Goal: Task Accomplishment & Management: Manage account settings

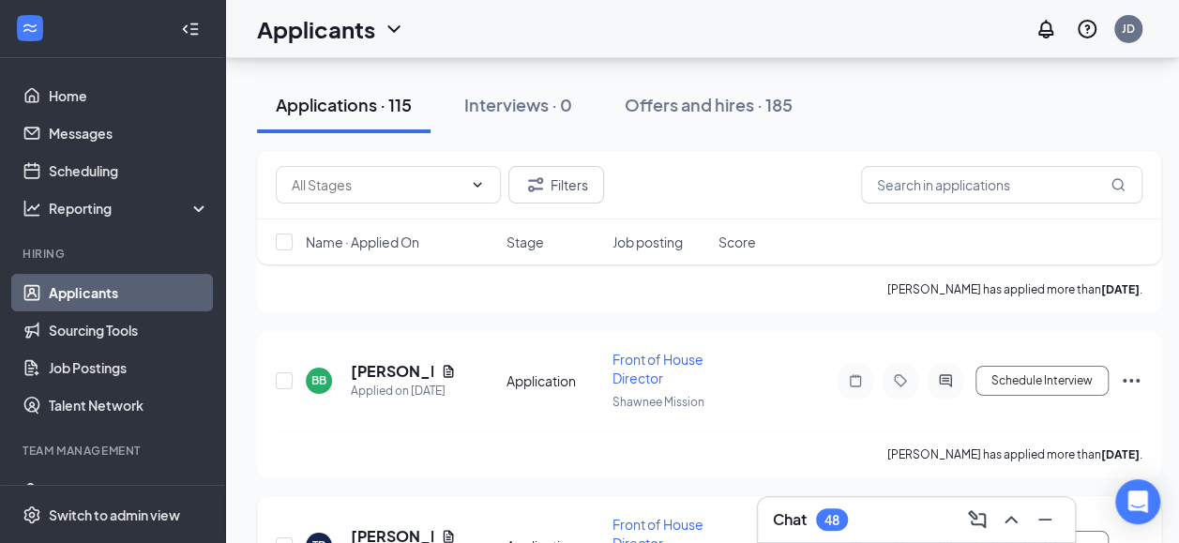
scroll to position [270, 0]
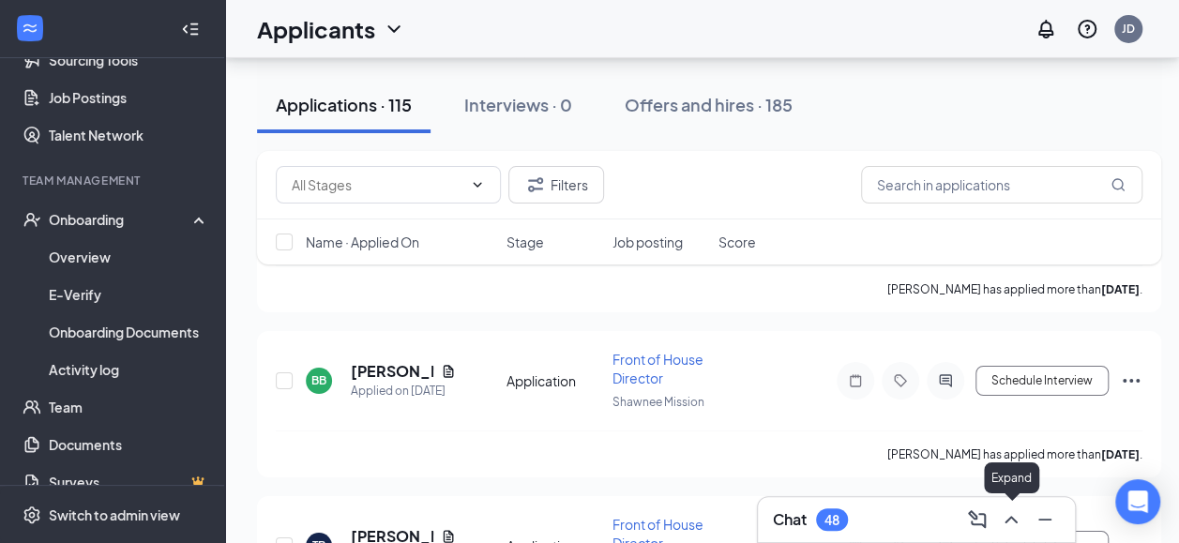
click at [1013, 527] on icon "ChevronUp" at bounding box center [1011, 519] width 23 height 23
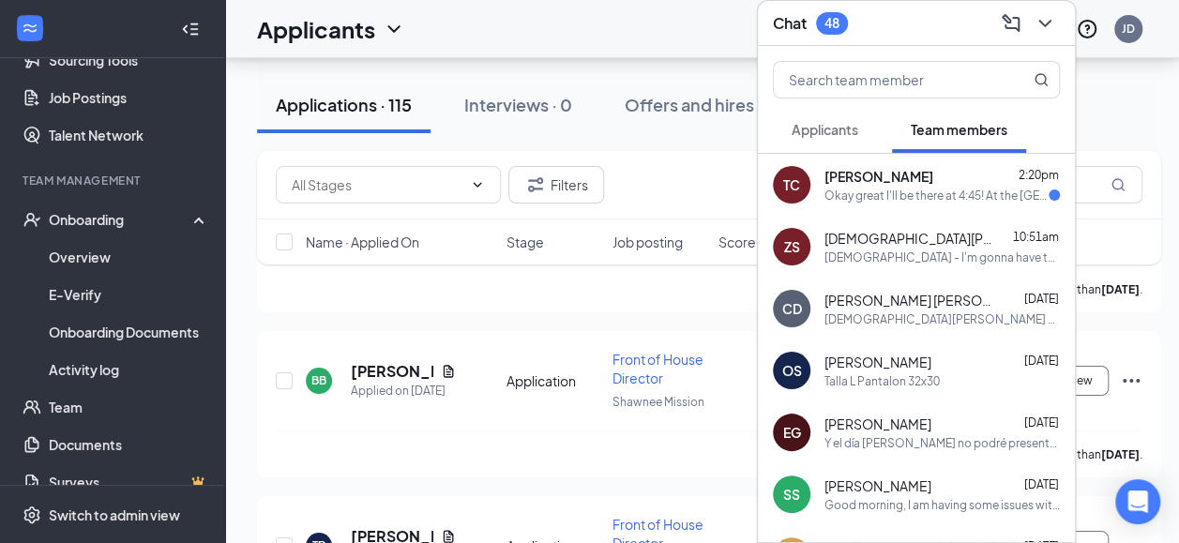
click at [885, 188] on div "Okay great I'll be there at 4:45! At the [GEOGRAPHIC_DATA] location correct?" at bounding box center [936, 196] width 224 height 16
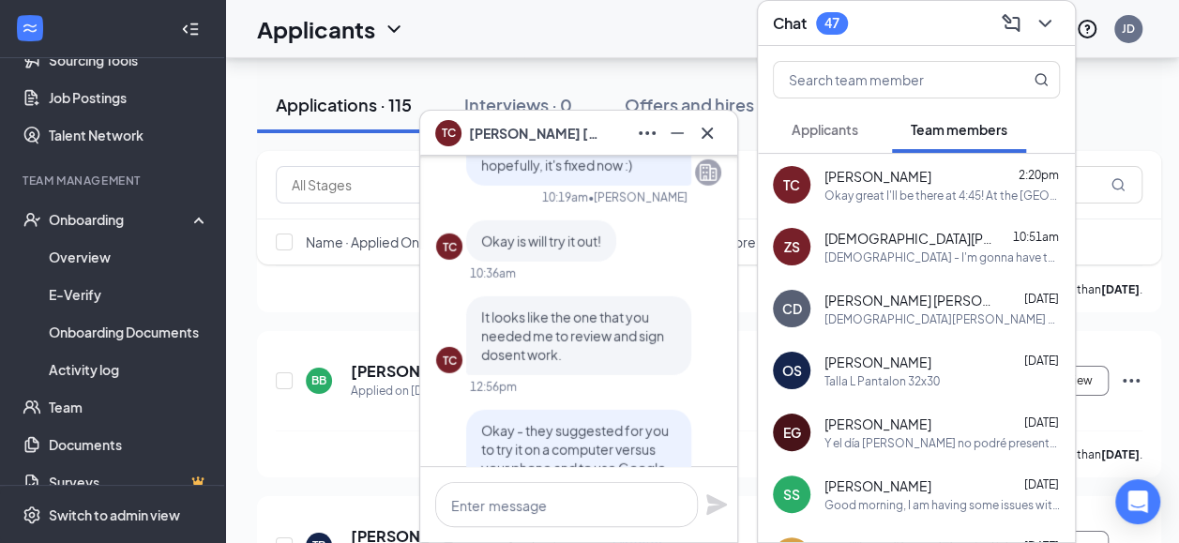
scroll to position [-470, 0]
click at [714, 129] on icon "Cross" at bounding box center [707, 133] width 23 height 23
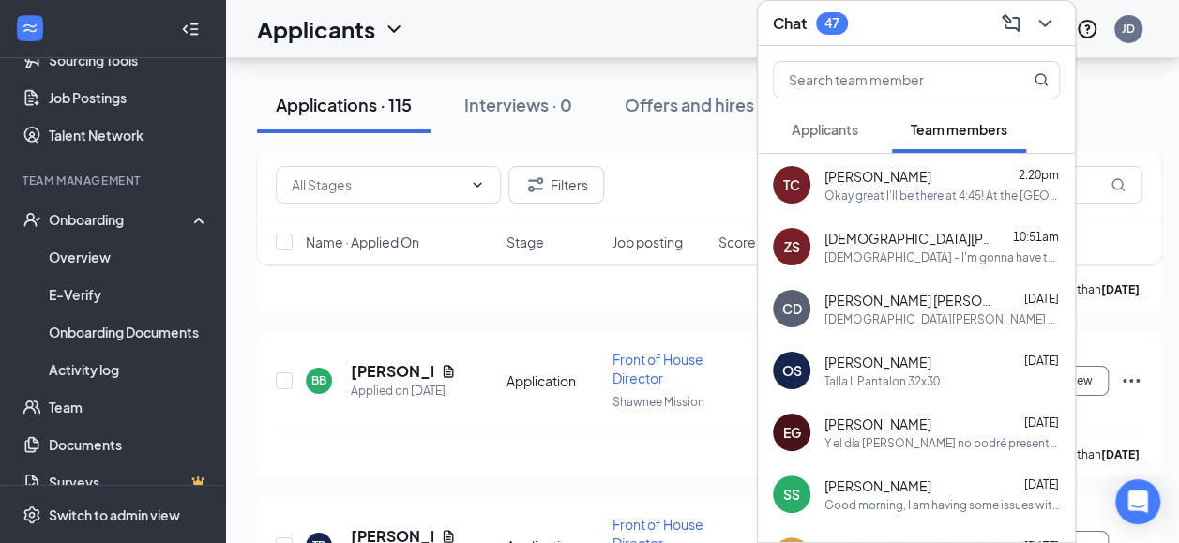
click at [829, 121] on span "Applicants" at bounding box center [824, 129] width 67 height 17
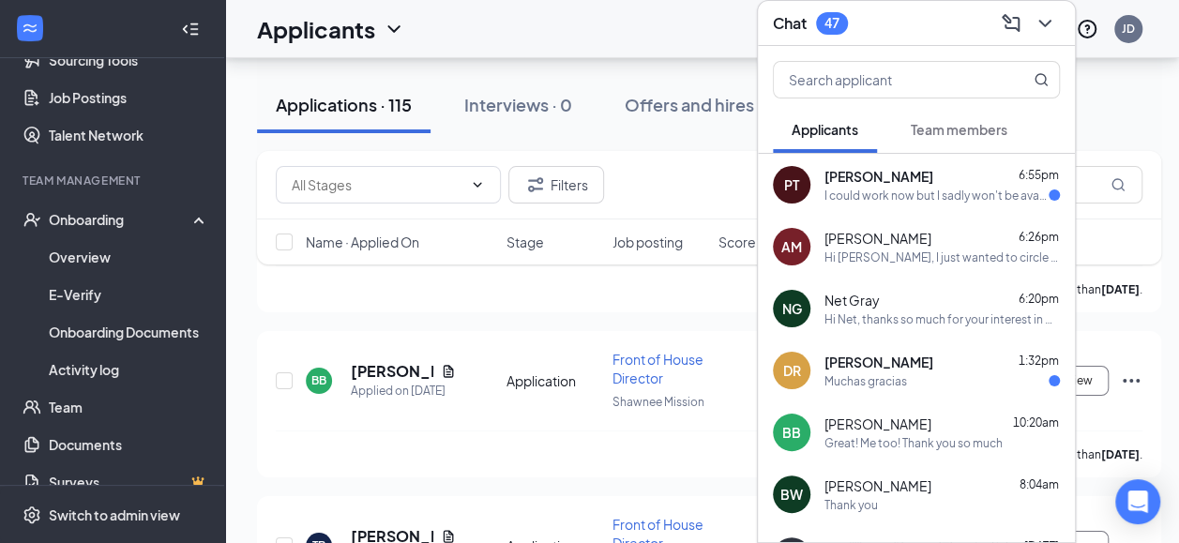
click at [870, 188] on div "I could work now but I sadly won't be available to work the [DATE] through the …" at bounding box center [936, 196] width 224 height 16
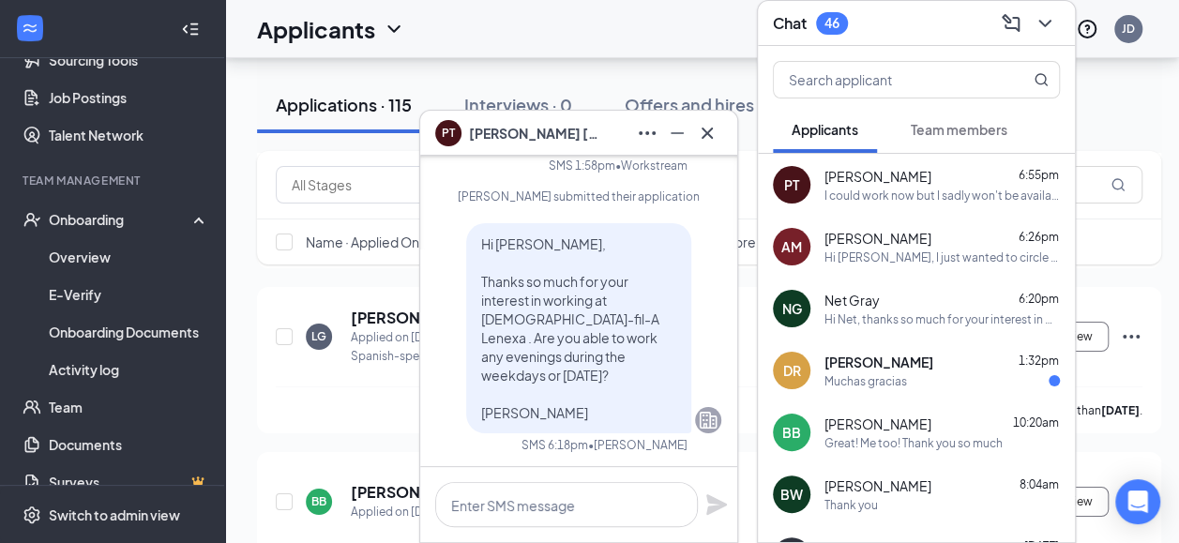
scroll to position [-441, 0]
click at [469, 135] on span "[PERSON_NAME]" at bounding box center [534, 133] width 131 height 21
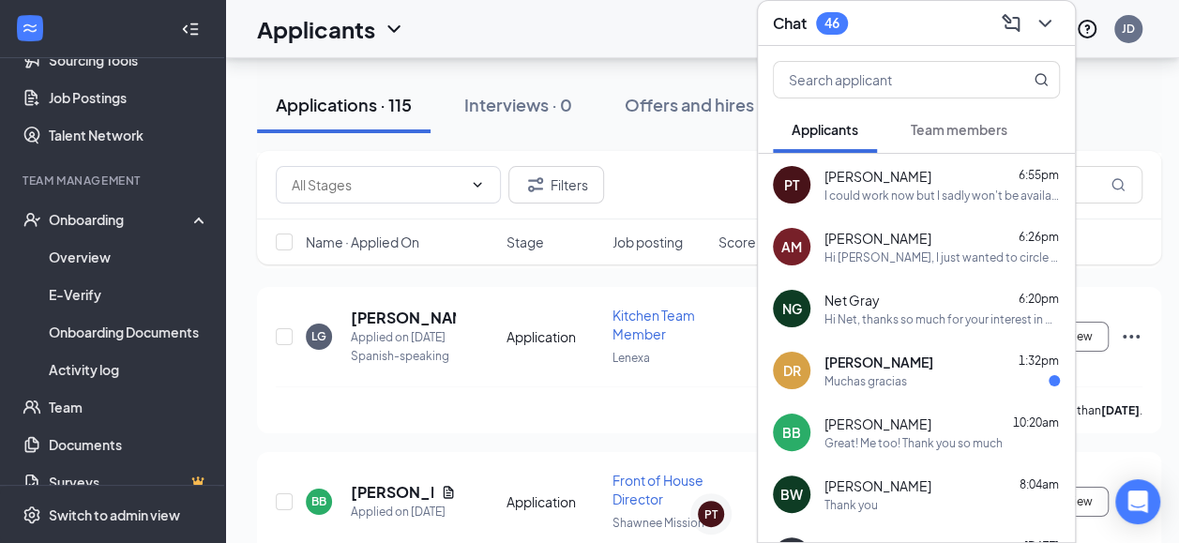
scroll to position [0, 0]
click at [471, 135] on div "[PERSON_NAME]" at bounding box center [500, 130] width 98 height 16
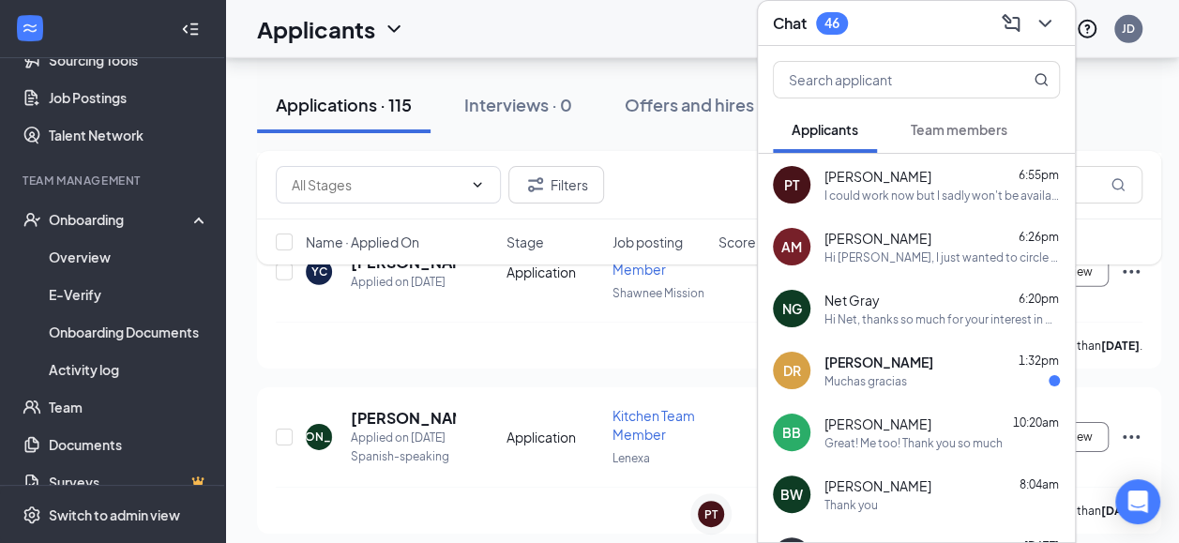
scroll to position [6262, 0]
click at [814, 68] on input "text" at bounding box center [885, 80] width 222 height 36
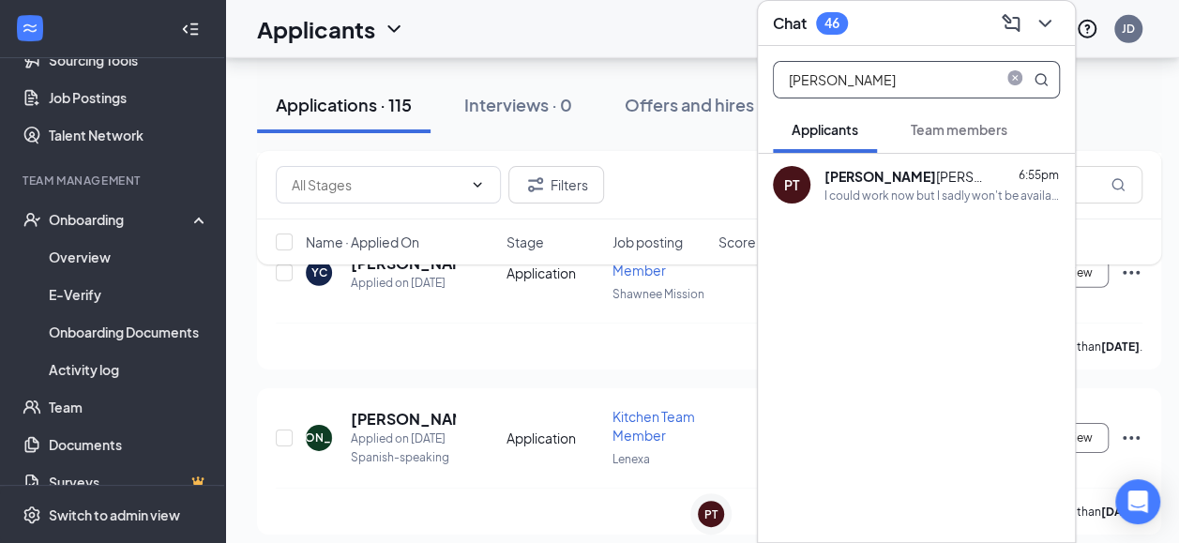
type input "[PERSON_NAME]"
click at [795, 175] on div "PT" at bounding box center [791, 184] width 15 height 19
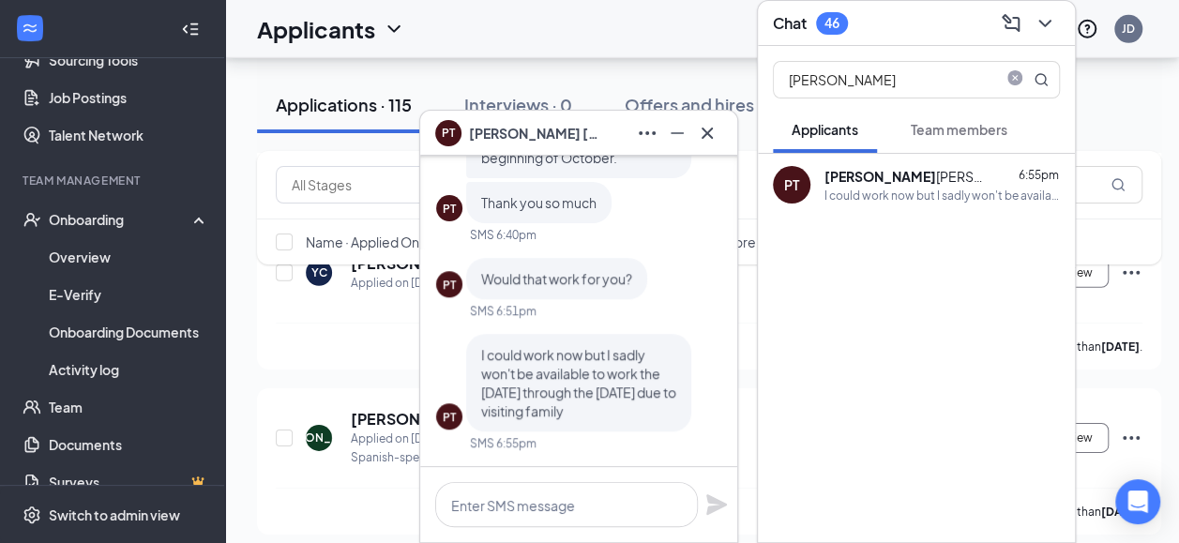
click at [795, 175] on div "PT" at bounding box center [791, 184] width 15 height 19
click at [508, 135] on span "[PERSON_NAME]" at bounding box center [534, 133] width 131 height 21
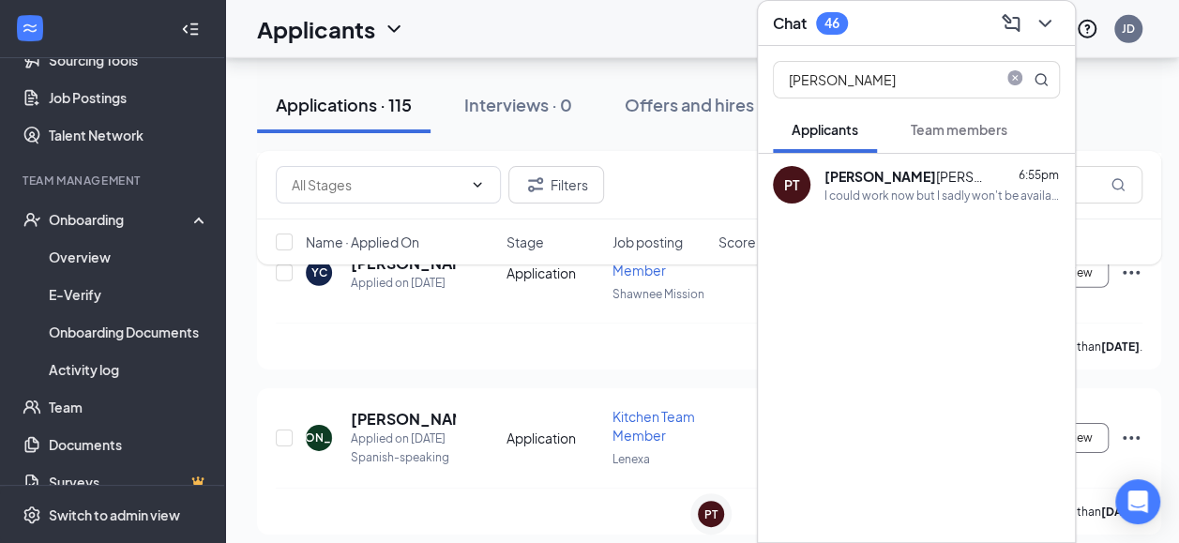
click at [853, 168] on b "[PERSON_NAME]" at bounding box center [880, 176] width 112 height 17
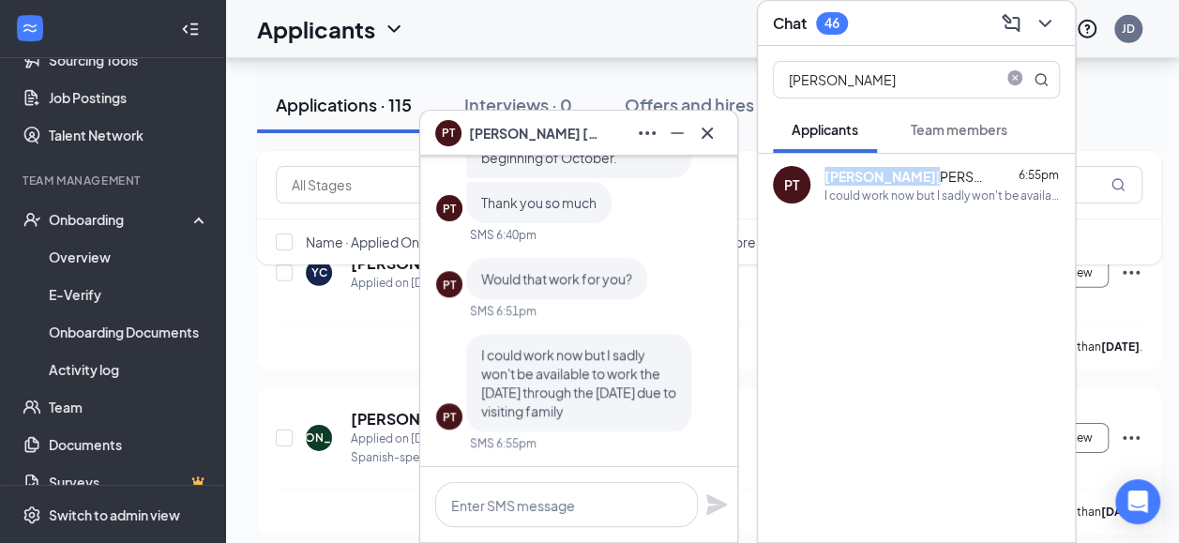
click at [853, 168] on b "[PERSON_NAME]" at bounding box center [880, 176] width 112 height 17
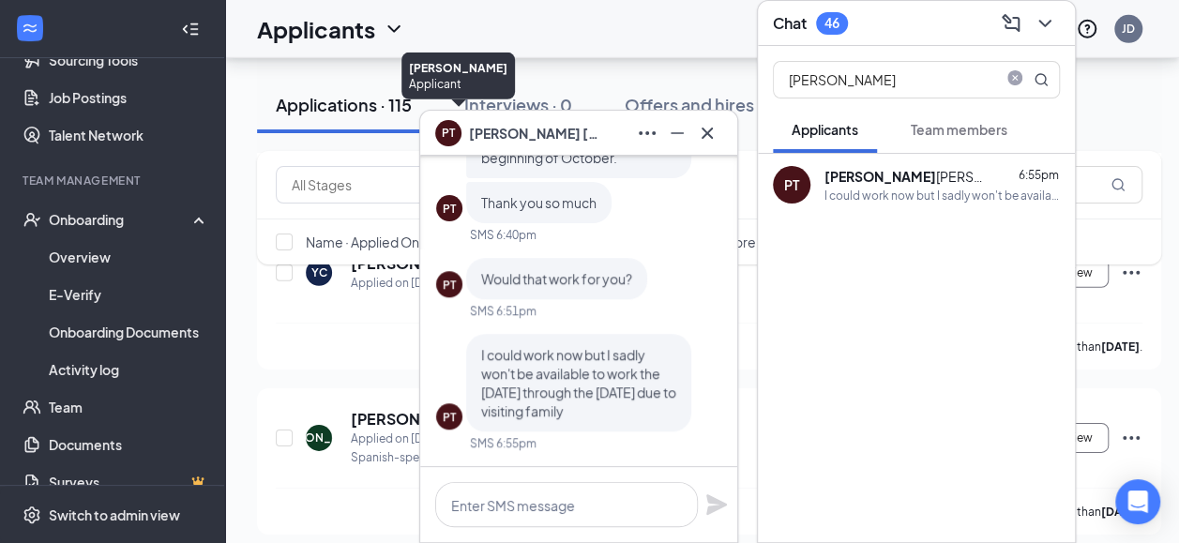
click at [446, 128] on div "PT" at bounding box center [448, 131] width 13 height 16
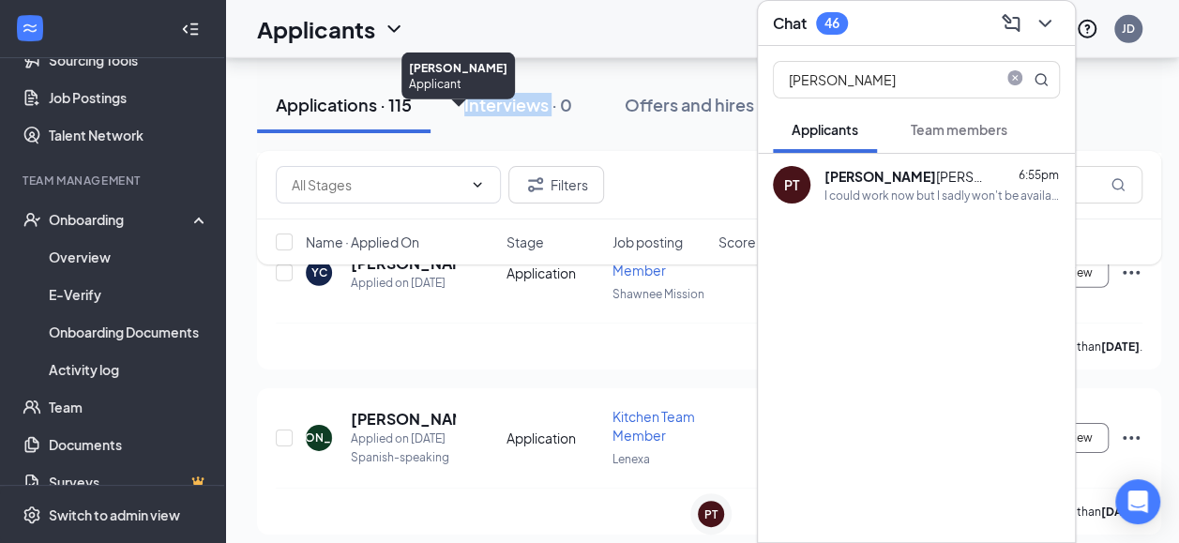
click at [446, 128] on div "Applications · 115 Interviews · 0 Offers and hires · 185" at bounding box center [709, 105] width 904 height 56
click at [1043, 15] on icon "ChevronDown" at bounding box center [1044, 23] width 23 height 23
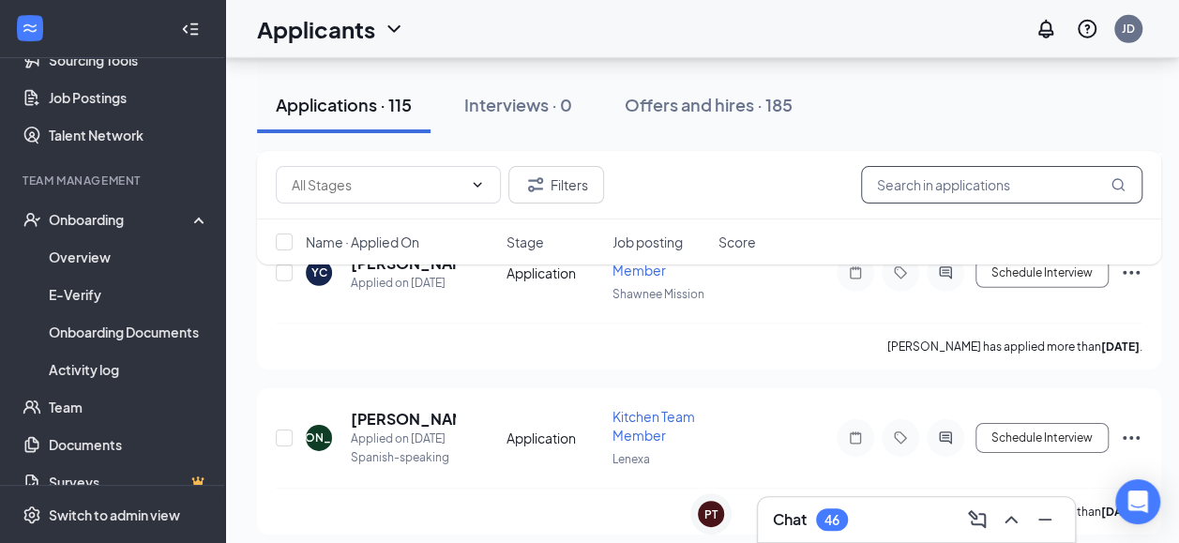
click at [927, 188] on input "text" at bounding box center [1001, 185] width 281 height 38
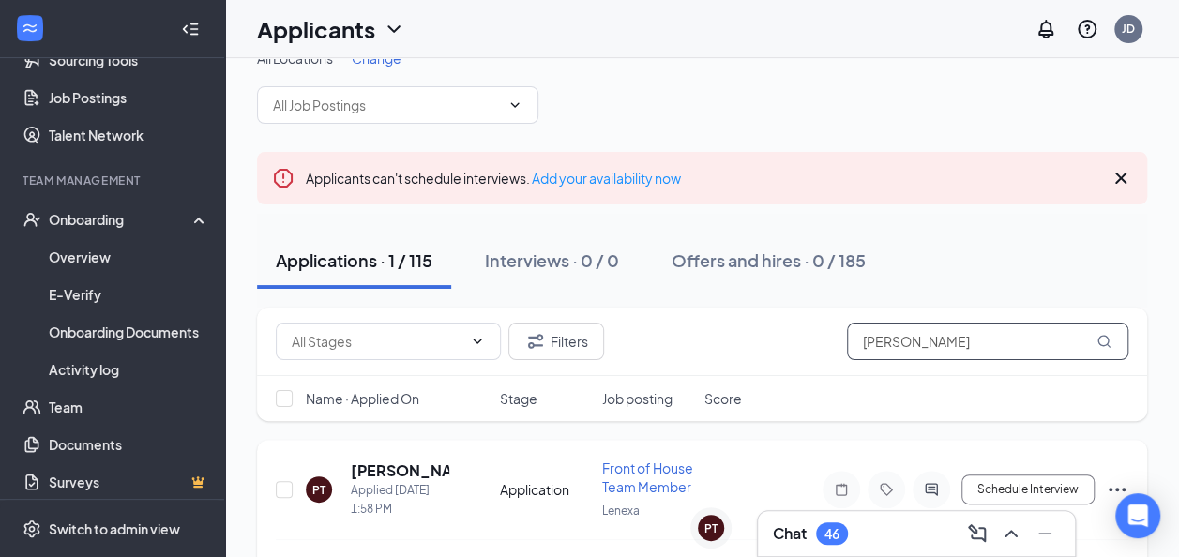
scroll to position [99, 0]
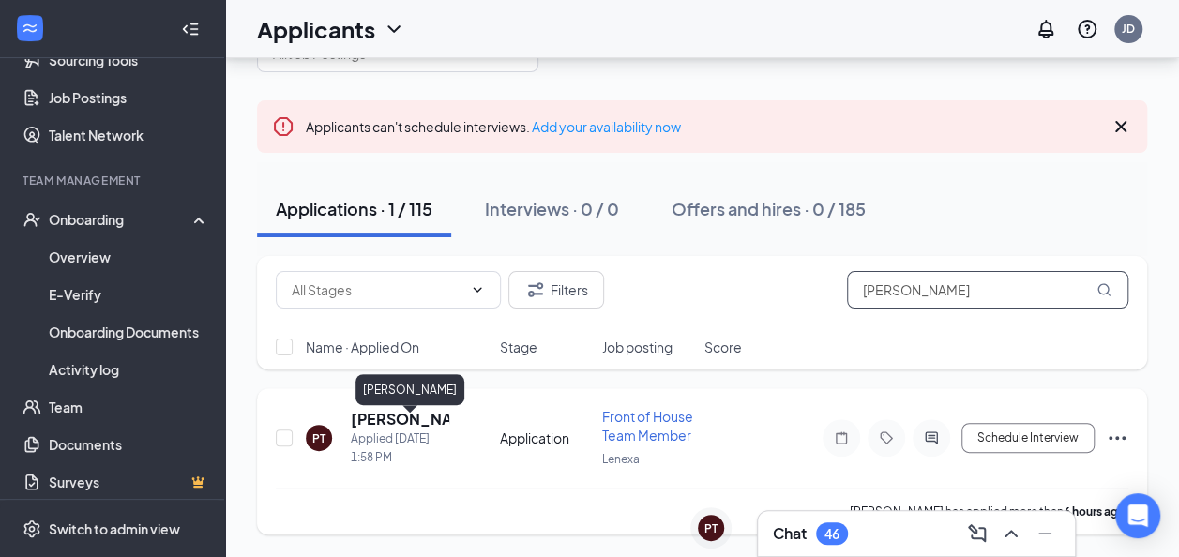
type input "[PERSON_NAME]"
click at [385, 409] on h5 "[PERSON_NAME]" at bounding box center [400, 419] width 98 height 21
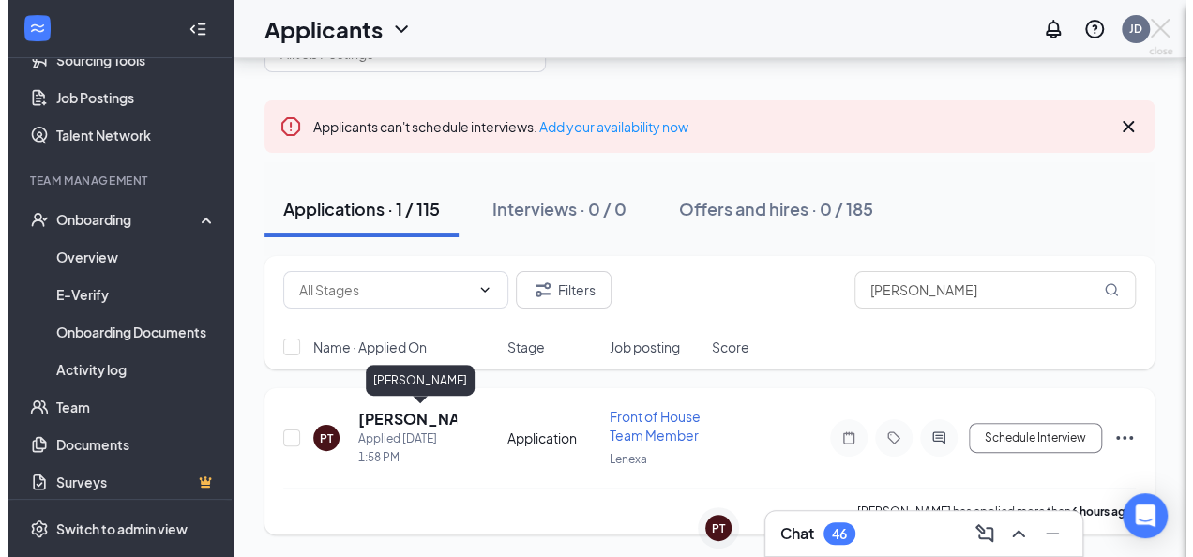
scroll to position [81, 0]
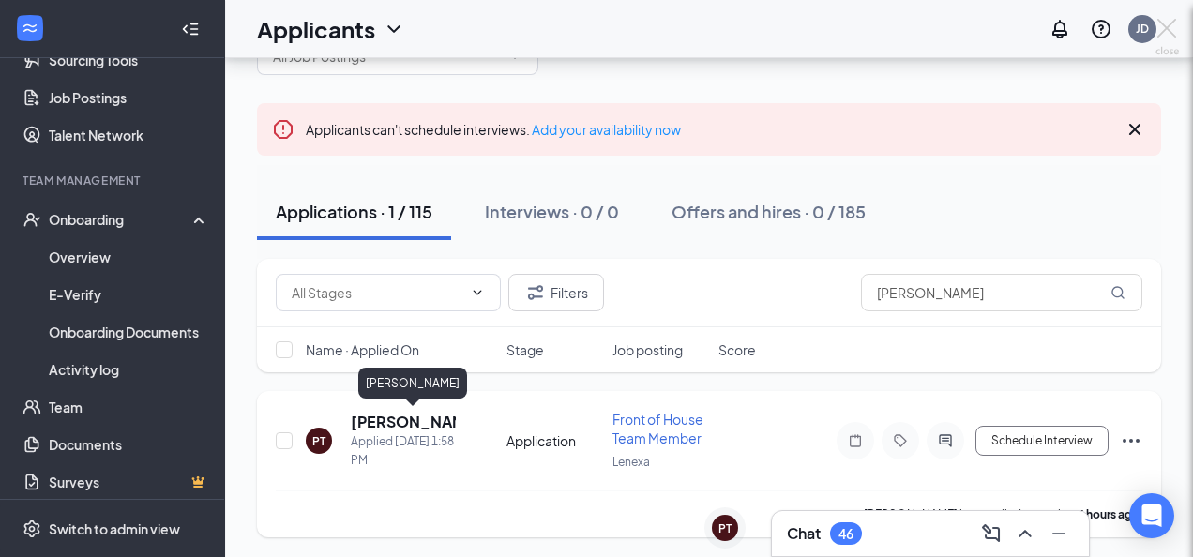
click at [385, 409] on div at bounding box center [596, 278] width 1193 height 557
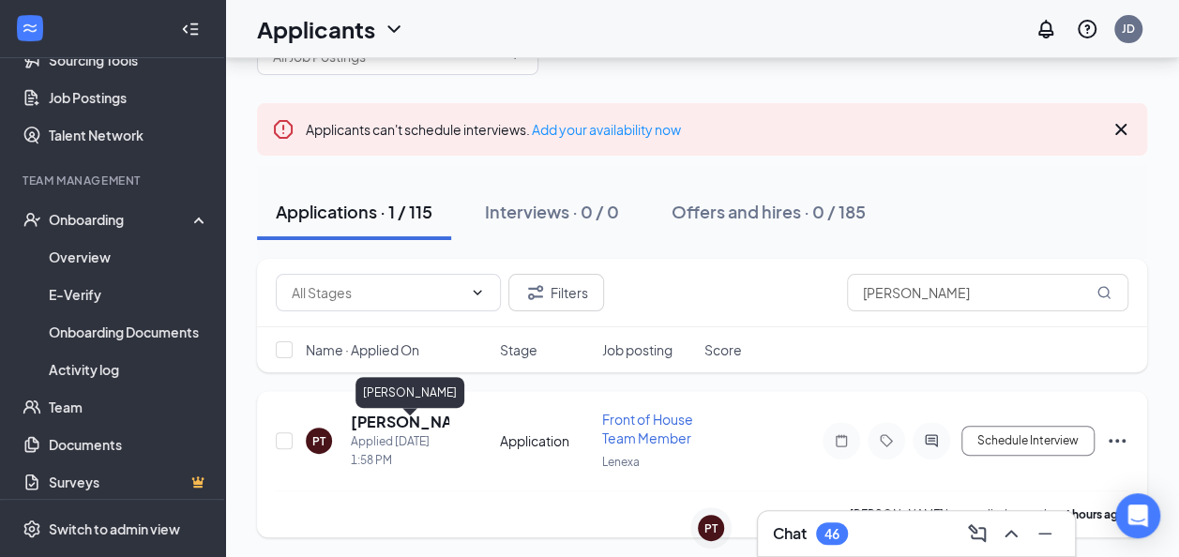
click at [369, 427] on h5 "[PERSON_NAME]" at bounding box center [400, 422] width 98 height 21
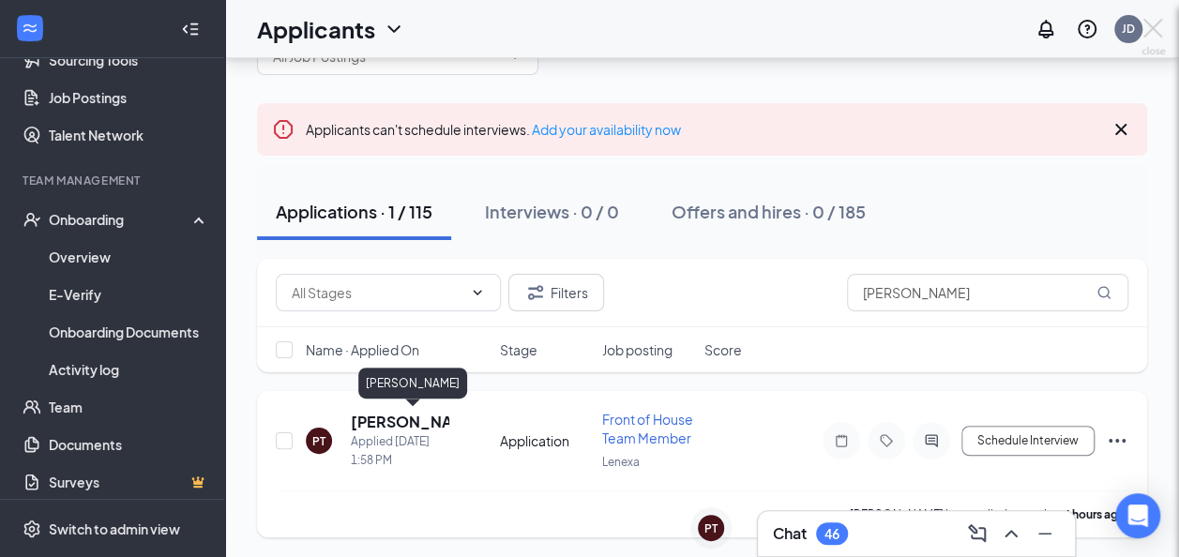
click at [369, 427] on div "PT [PERSON_NAME] Front of House Team Member at Lenexa Add a tag Application Mes…" at bounding box center [589, 278] width 1179 height 557
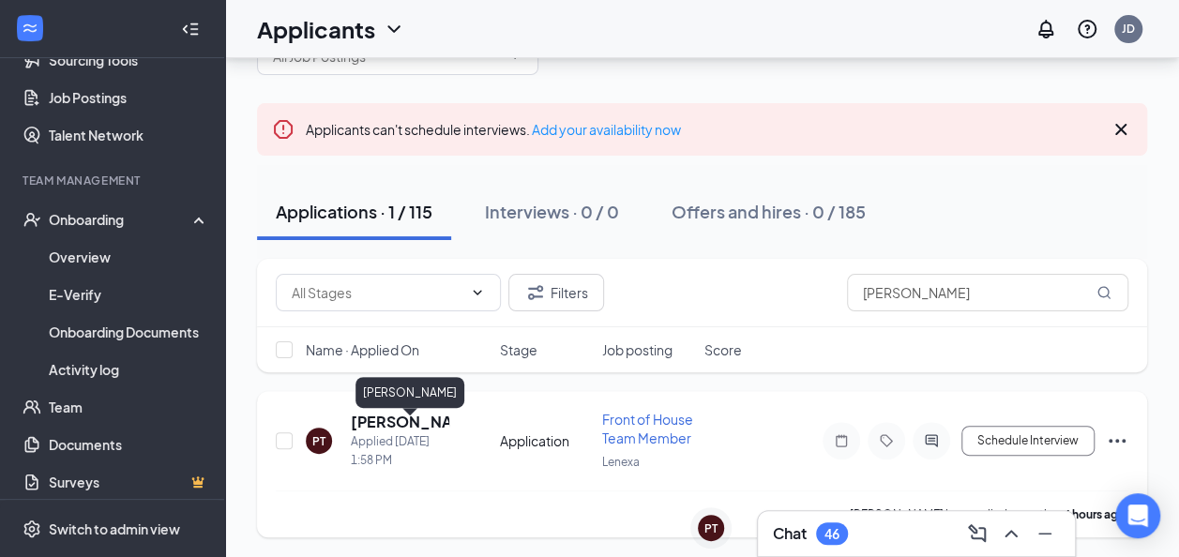
click at [383, 428] on h5 "[PERSON_NAME]" at bounding box center [400, 422] width 98 height 21
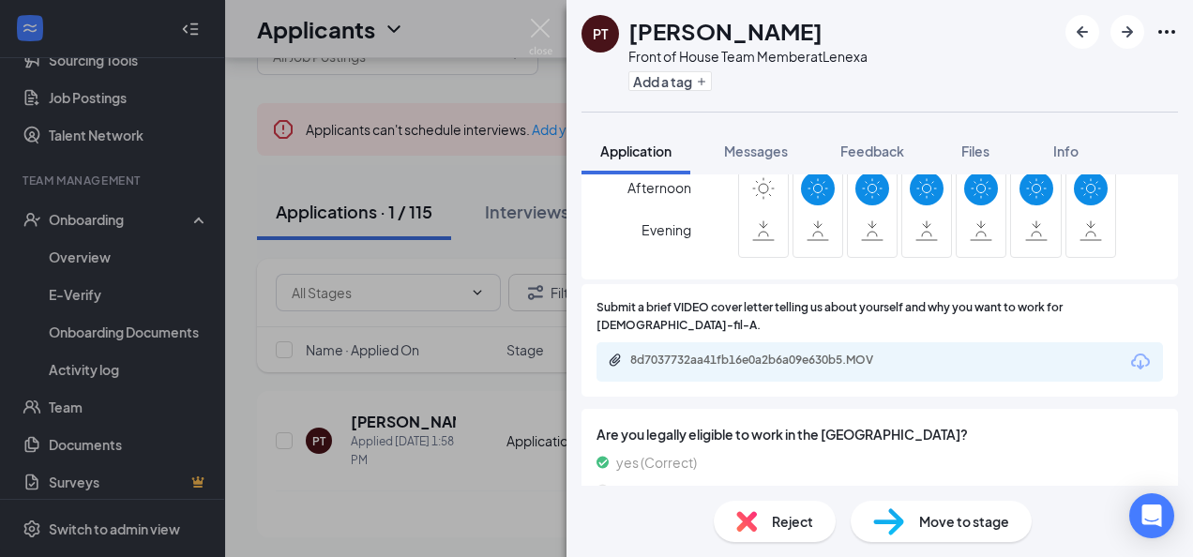
scroll to position [1616, 0]
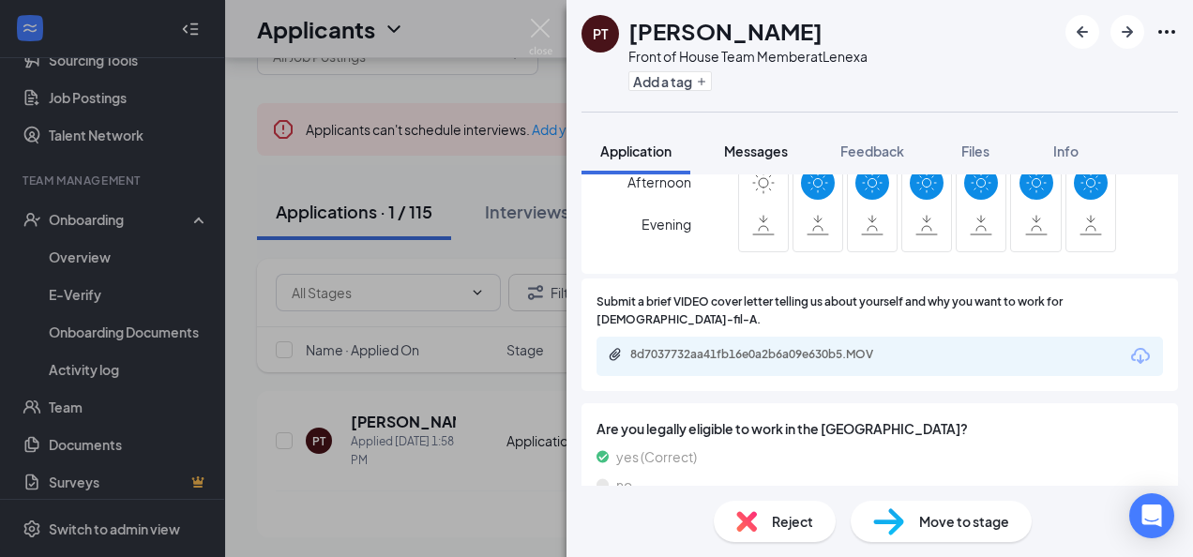
drag, startPoint x: 759, startPoint y: 153, endPoint x: 759, endPoint y: 165, distance: 12.2
click at [759, 153] on span "Messages" at bounding box center [756, 151] width 64 height 17
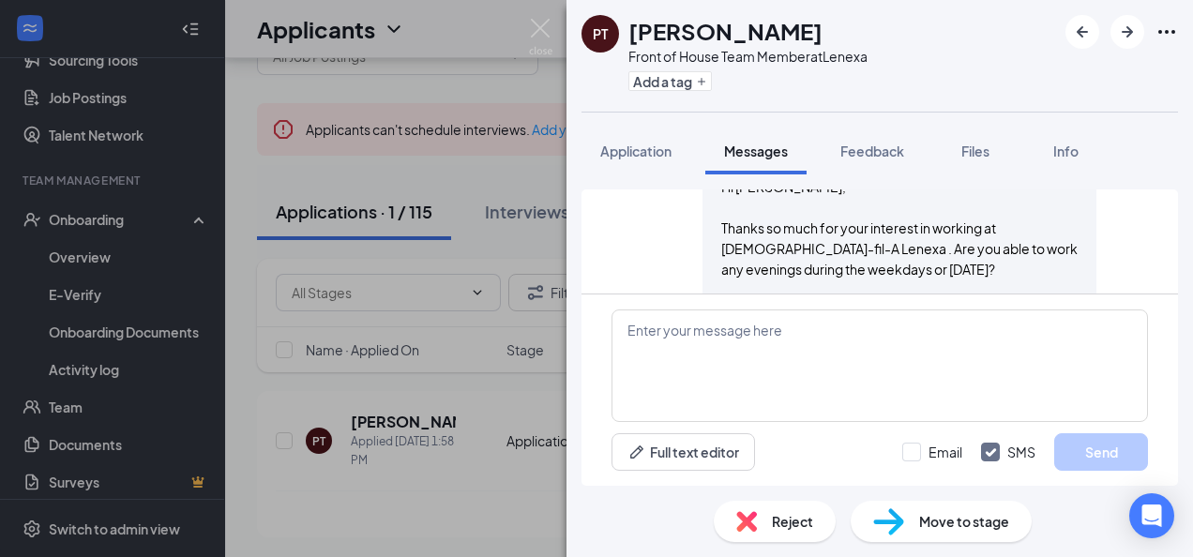
scroll to position [558, 0]
